Goal: Find contact information: Find contact information

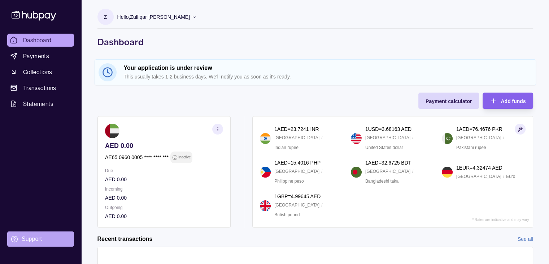
click at [41, 235] on div "Support" at bounding box center [32, 239] width 20 height 8
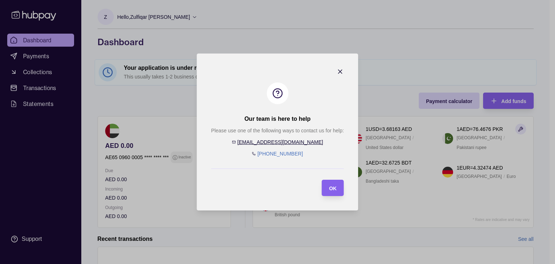
click at [284, 143] on link "[EMAIL_ADDRESS][DOMAIN_NAME]" at bounding box center [280, 142] width 86 height 6
click at [341, 69] on icon "button" at bounding box center [340, 71] width 7 height 7
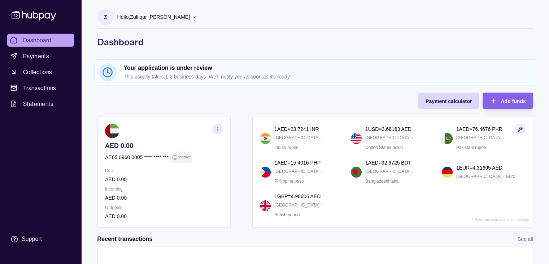
click at [193, 18] on icon at bounding box center [194, 16] width 5 height 5
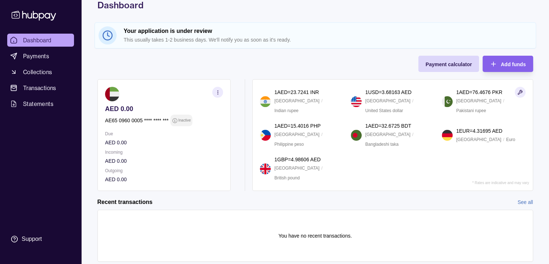
scroll to position [103, 0]
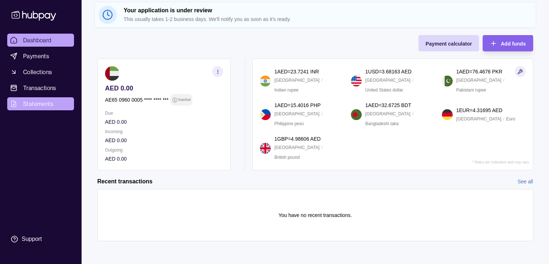
click at [42, 104] on span "Statements" at bounding box center [38, 103] width 30 height 9
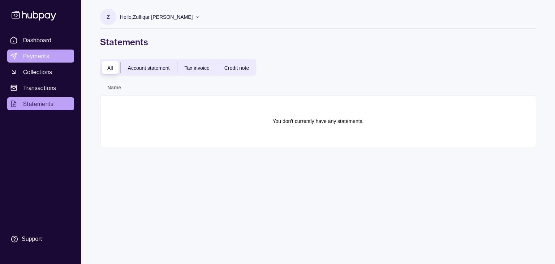
click at [34, 53] on span "Payments" at bounding box center [36, 56] width 26 height 9
